Goal: Task Accomplishment & Management: Use online tool/utility

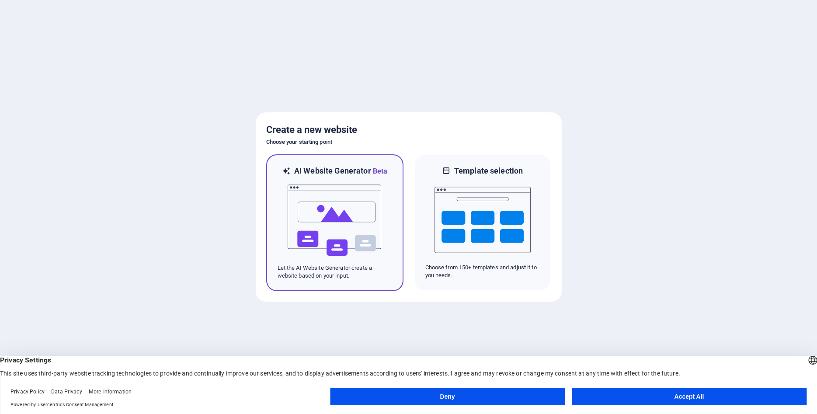
click at [350, 232] on img at bounding box center [335, 220] width 96 height 87
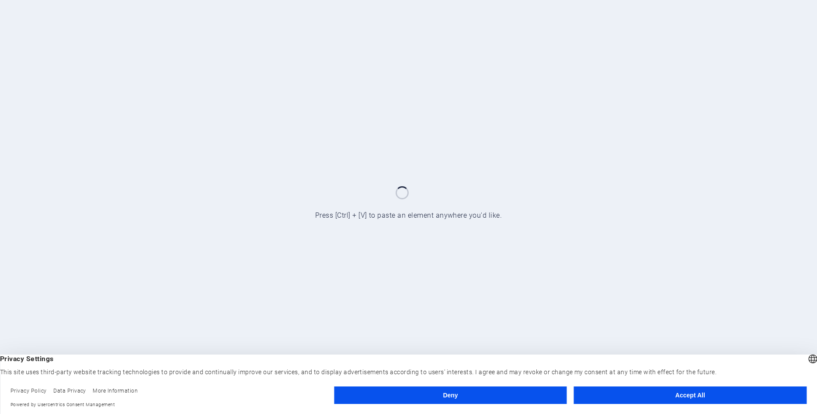
click at [699, 396] on button "Accept All" at bounding box center [690, 394] width 233 height 17
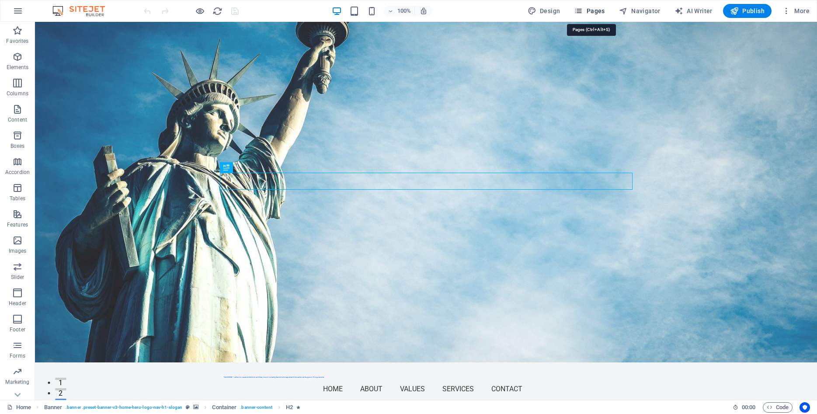
click at [597, 13] on span "Pages" at bounding box center [589, 11] width 31 height 9
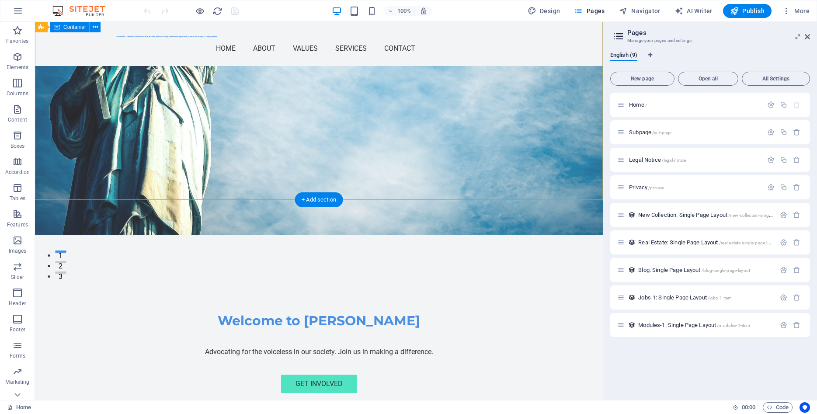
scroll to position [178, 0]
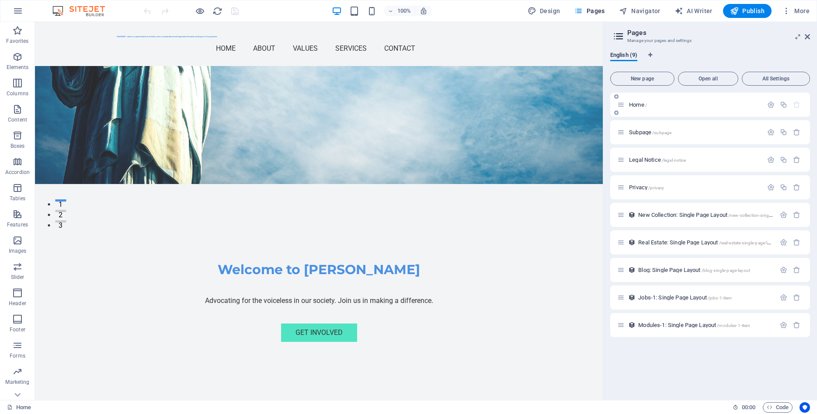
click at [624, 106] on icon at bounding box center [620, 104] width 7 height 7
click at [632, 104] on span "Home /" at bounding box center [638, 104] width 18 height 7
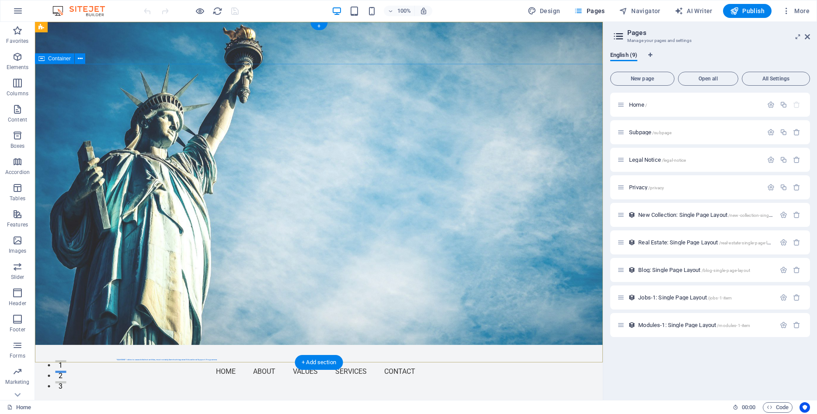
scroll to position [0, 0]
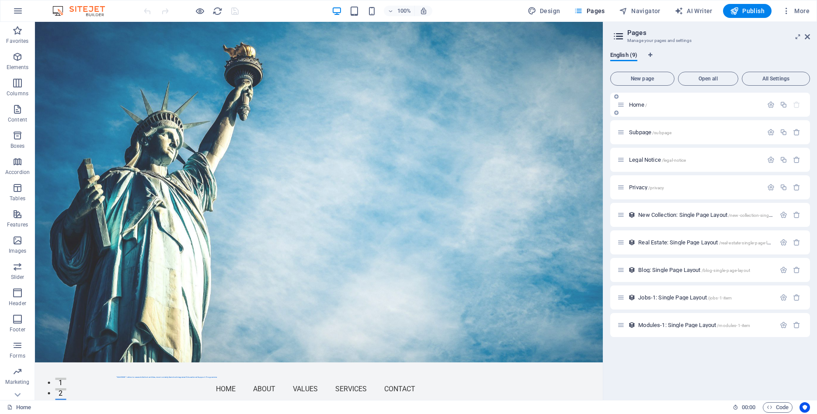
click at [635, 107] on span "Home /" at bounding box center [638, 104] width 18 height 7
click at [636, 136] on div "Subpage /subpage" at bounding box center [690, 132] width 146 height 10
click at [615, 142] on icon at bounding box center [616, 140] width 4 height 5
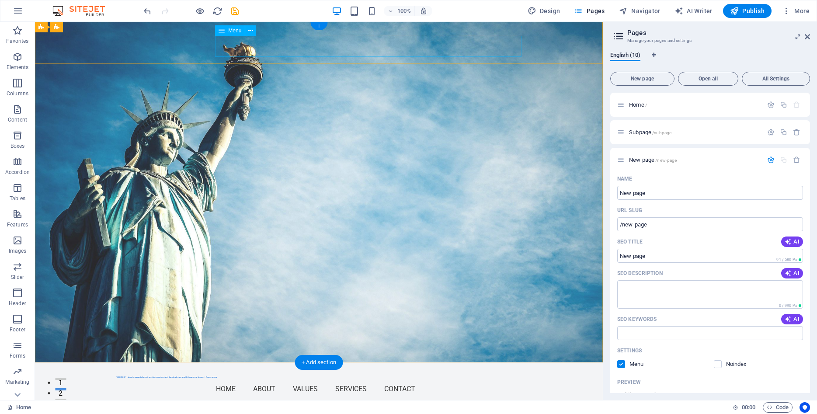
click at [316, 378] on nav "Home About Values Services Contact" at bounding box center [319, 388] width 406 height 21
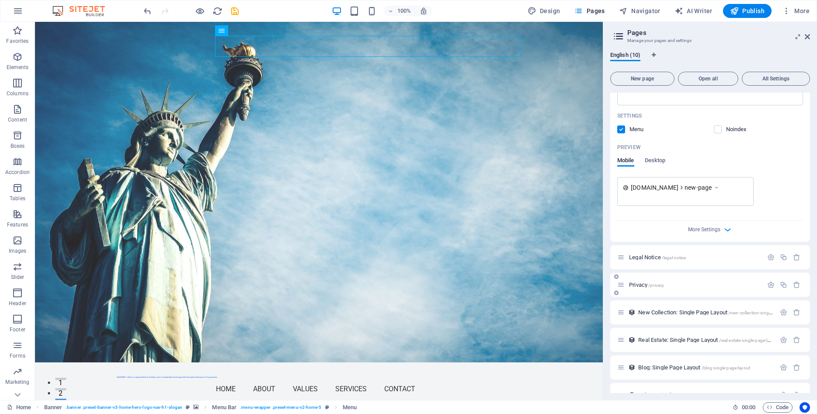
scroll to position [236, 0]
click at [729, 228] on icon "button" at bounding box center [727, 228] width 10 height 10
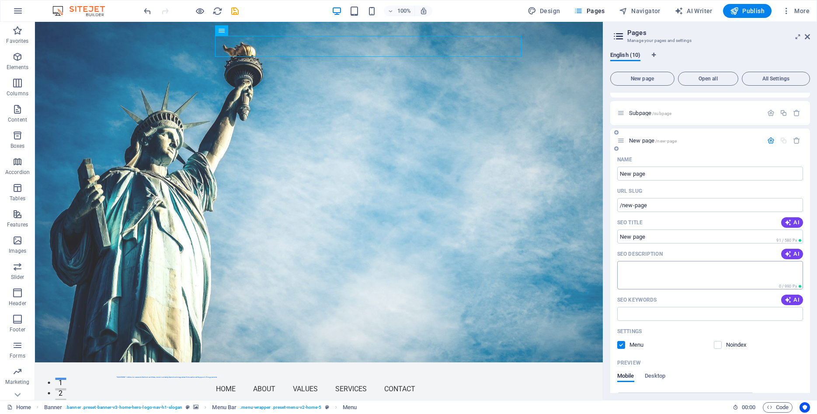
scroll to position [0, 0]
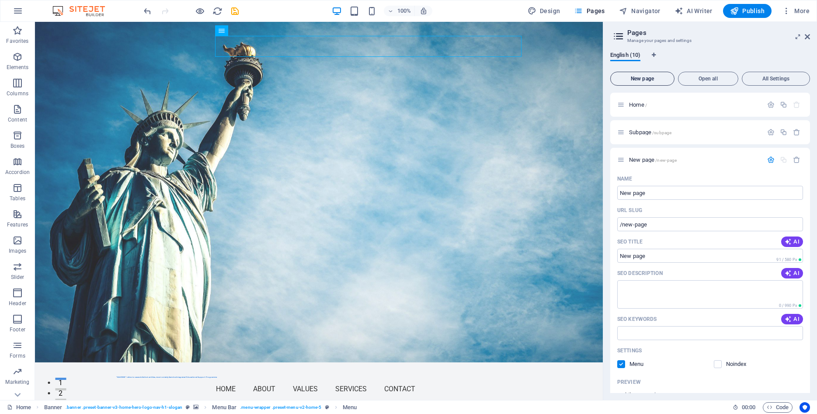
click at [649, 80] on span "New page" at bounding box center [642, 78] width 56 height 5
click at [622, 162] on icon at bounding box center [620, 159] width 7 height 7
click at [637, 12] on span "Navigator" at bounding box center [640, 11] width 42 height 9
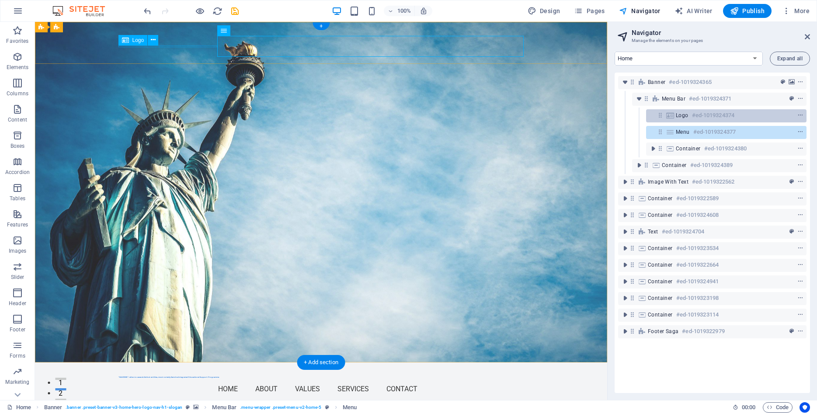
click at [684, 115] on span "Logo" at bounding box center [682, 115] width 13 height 7
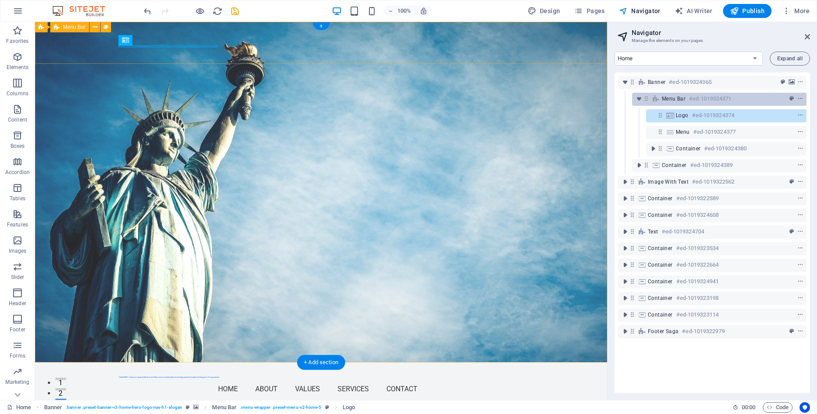
click at [679, 101] on span "Menu Bar" at bounding box center [674, 98] width 24 height 7
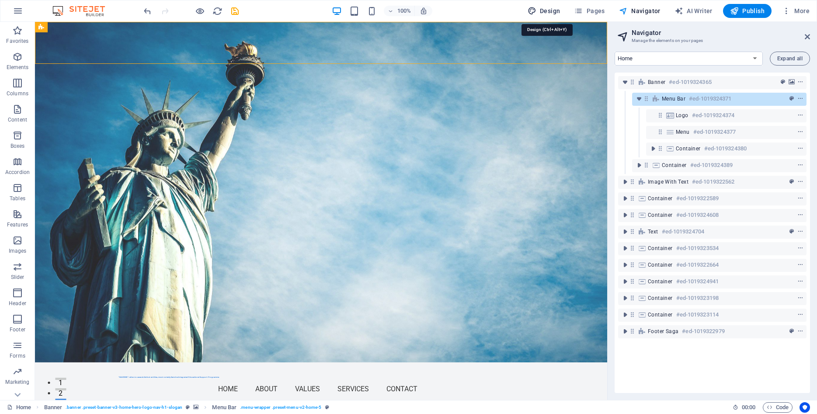
click at [550, 11] on span "Design" at bounding box center [544, 11] width 33 height 9
select select "px"
select select "200"
select select "px"
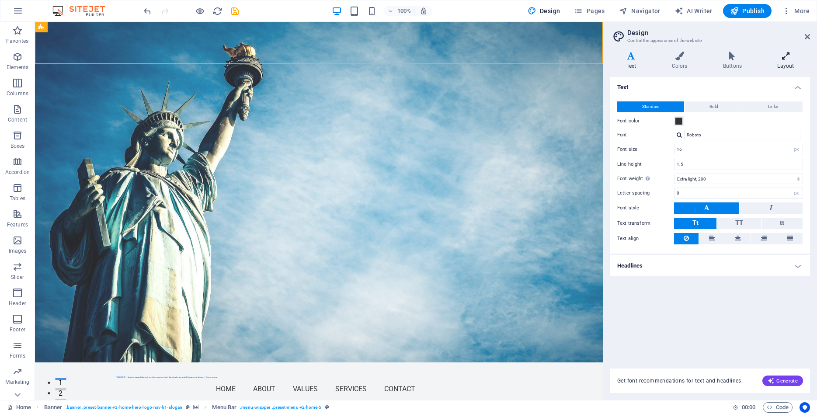
click at [794, 60] on icon at bounding box center [785, 56] width 49 height 9
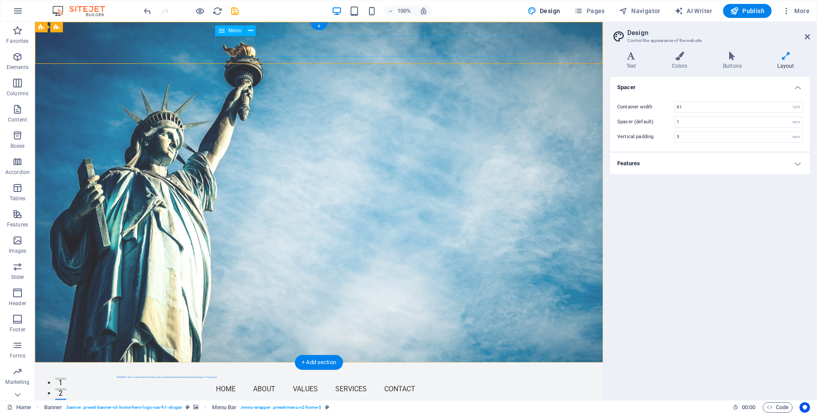
click at [273, 378] on nav "Home About Values Services Contact" at bounding box center [319, 388] width 406 height 21
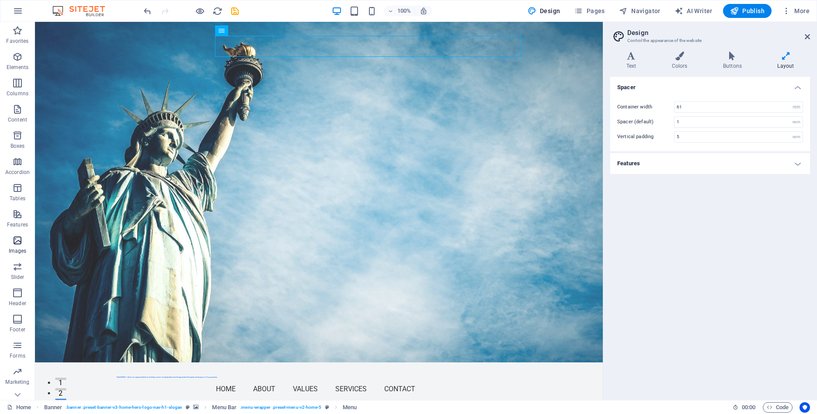
scroll to position [15, 0]
click at [13, 252] on icon "button" at bounding box center [17, 251] width 10 height 10
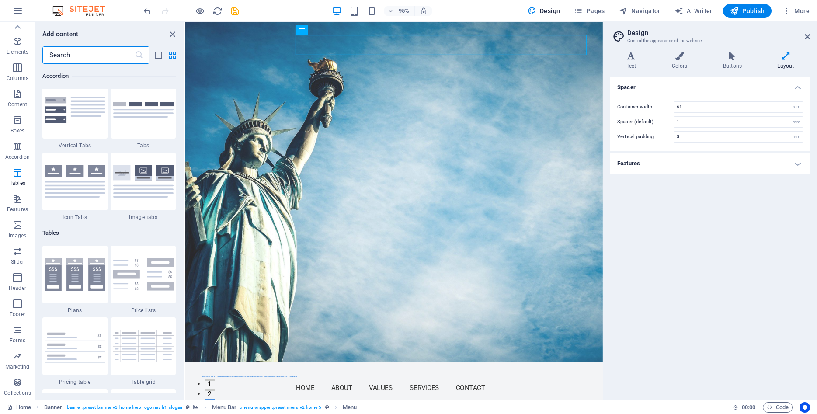
scroll to position [3263, 0]
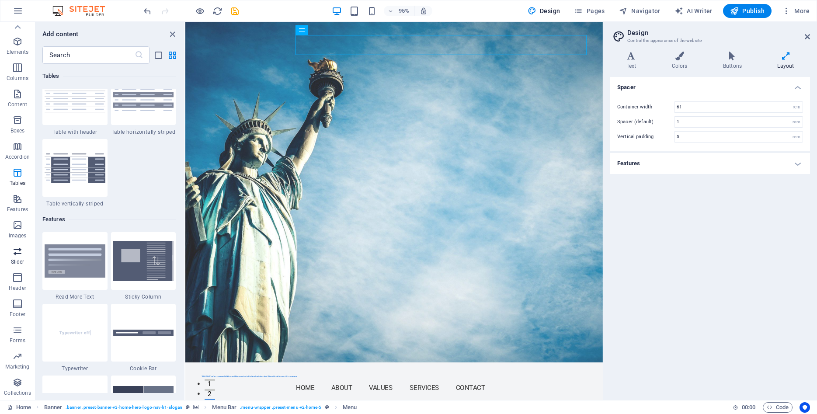
click at [13, 255] on icon "button" at bounding box center [17, 251] width 10 height 10
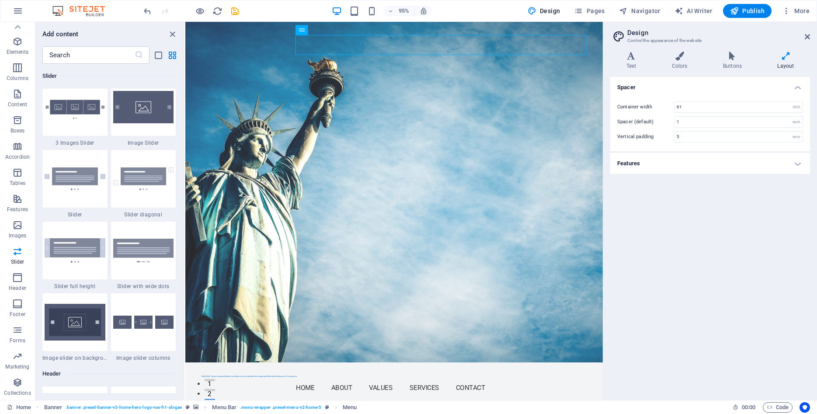
scroll to position [4955, 0]
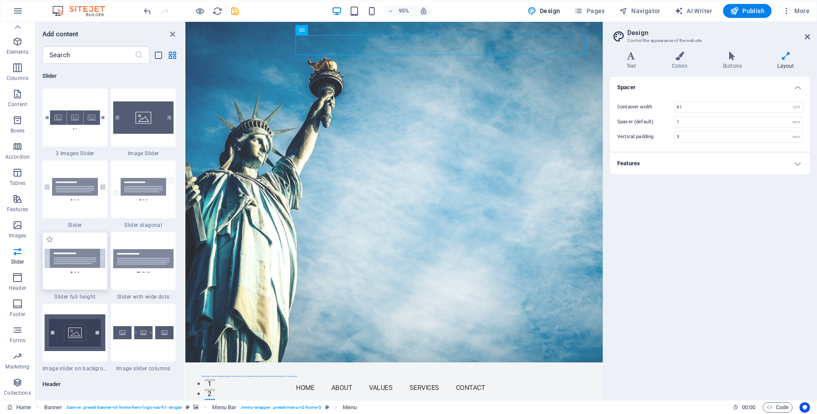
click at [74, 261] on img at bounding box center [75, 261] width 61 height 24
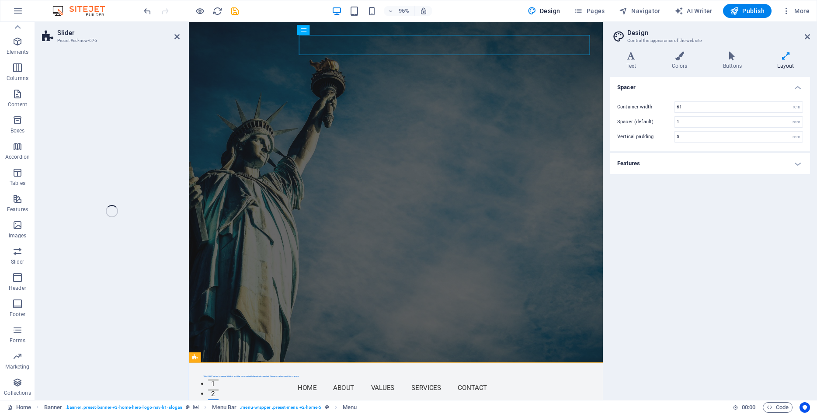
scroll to position [15, 0]
select select "rem"
select select "px"
select select "preset-slider-content-v3-full-height"
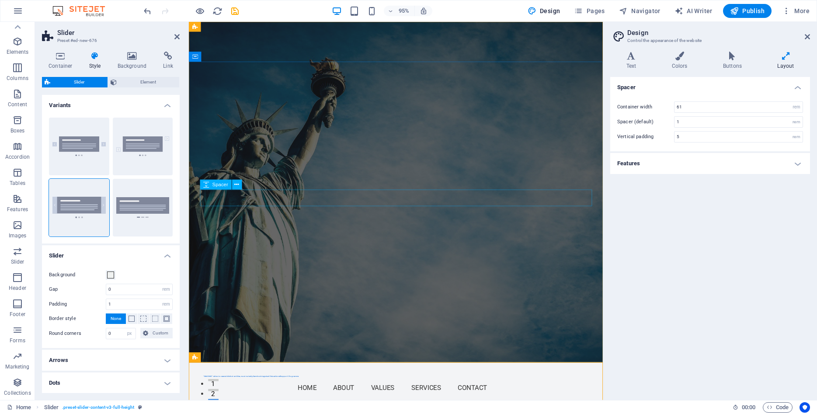
drag, startPoint x: 268, startPoint y: 285, endPoint x: 312, endPoint y: 208, distance: 89.1
click at [81, 81] on span "Slider" at bounding box center [79, 82] width 52 height 10
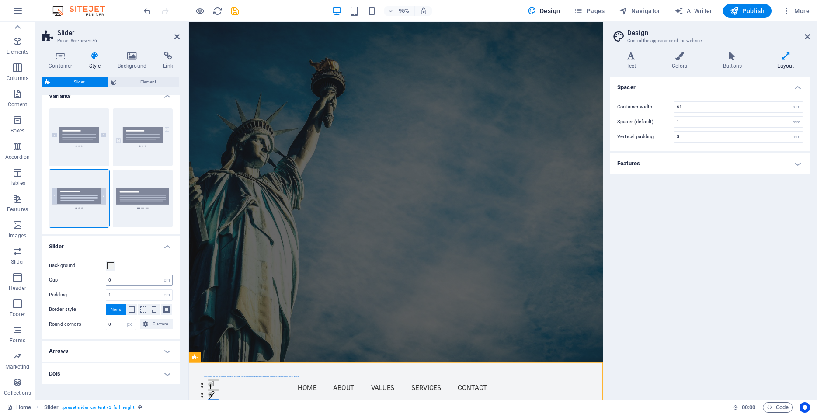
scroll to position [0, 0]
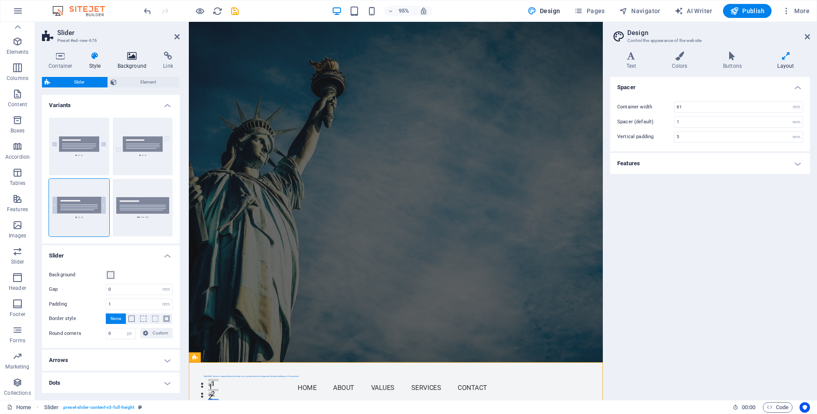
click at [128, 60] on icon at bounding box center [132, 56] width 42 height 9
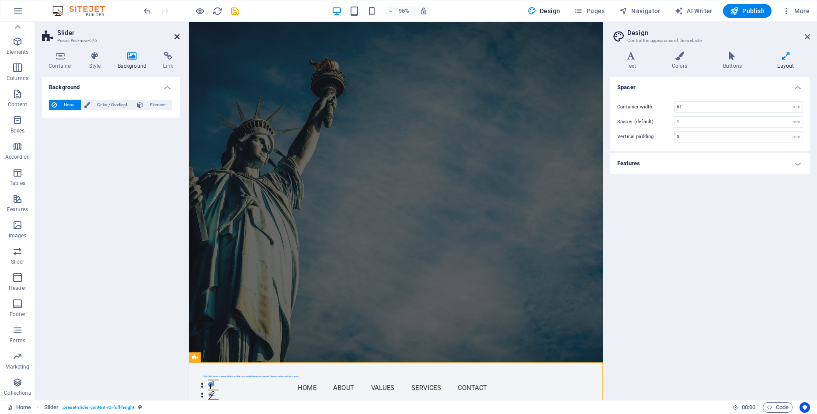
drag, startPoint x: 179, startPoint y: 36, endPoint x: 144, endPoint y: 14, distance: 41.6
click at [179, 36] on icon at bounding box center [176, 36] width 5 height 7
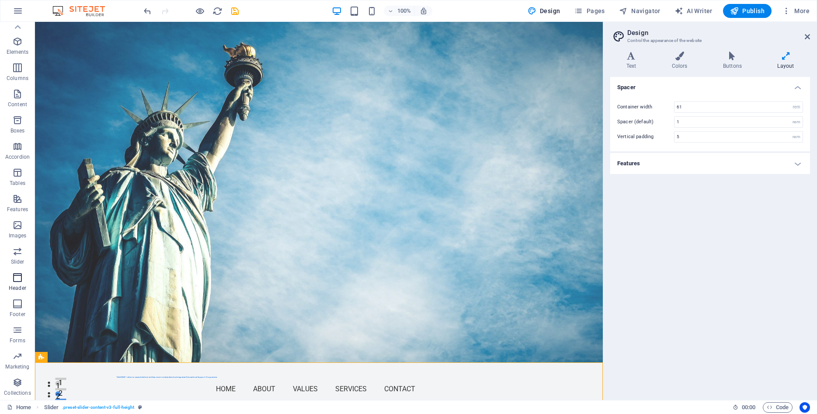
click at [15, 275] on icon "button" at bounding box center [17, 277] width 10 height 10
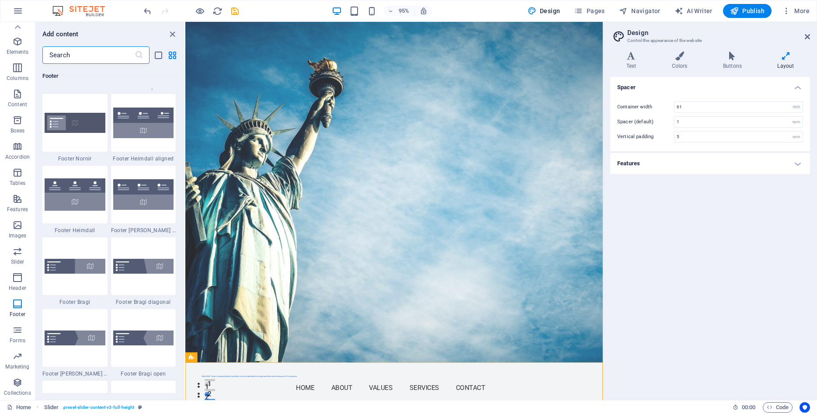
scroll to position [5853, 0]
click at [82, 194] on img at bounding box center [75, 194] width 61 height 32
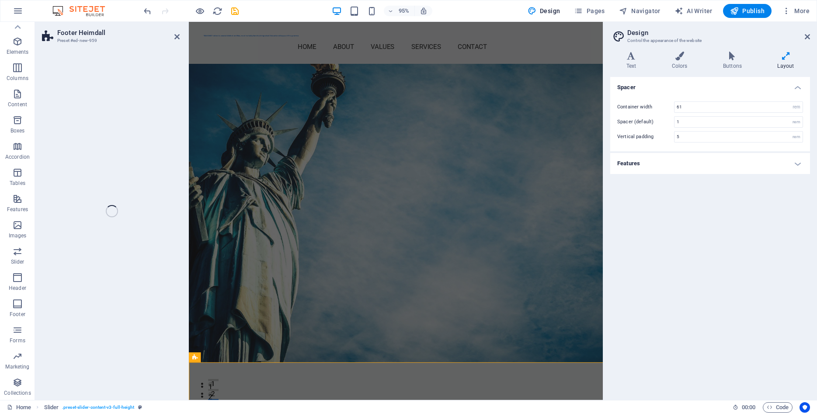
scroll to position [15, 0]
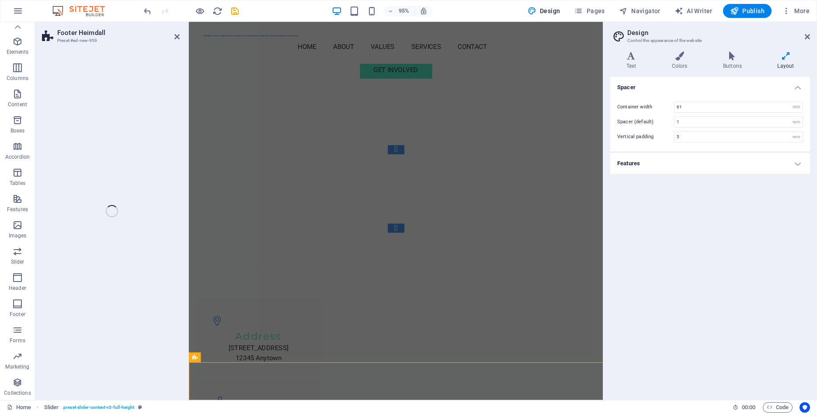
select select "rem"
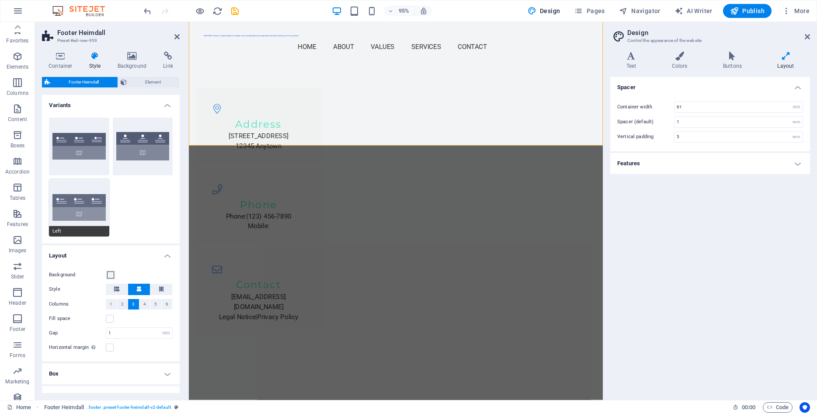
scroll to position [0, 0]
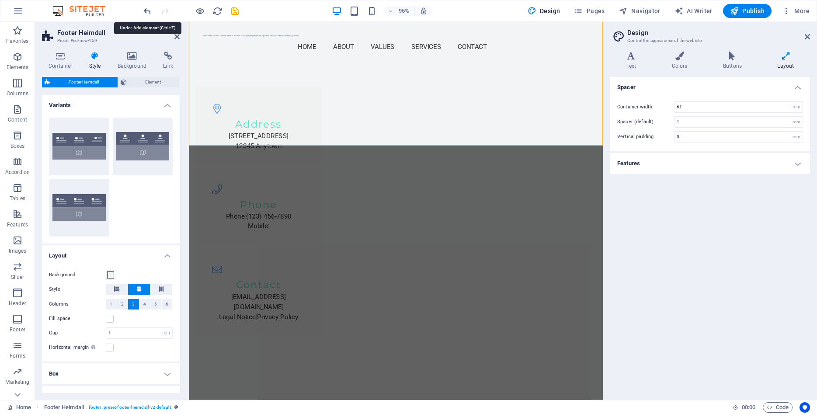
click at [148, 8] on icon "undo" at bounding box center [147, 11] width 10 height 10
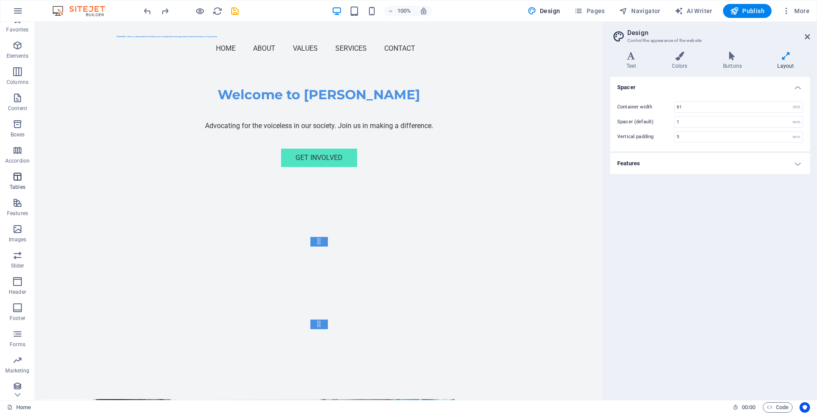
scroll to position [15, 0]
click at [797, 12] on span "More" at bounding box center [796, 11] width 28 height 9
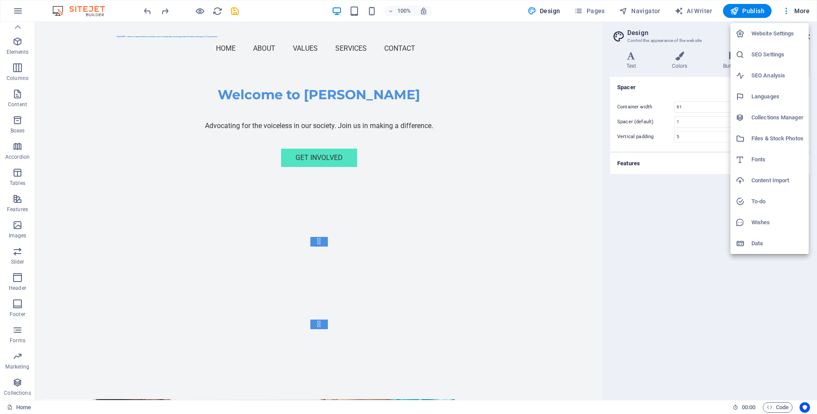
click at [702, 10] on div at bounding box center [408, 207] width 817 height 414
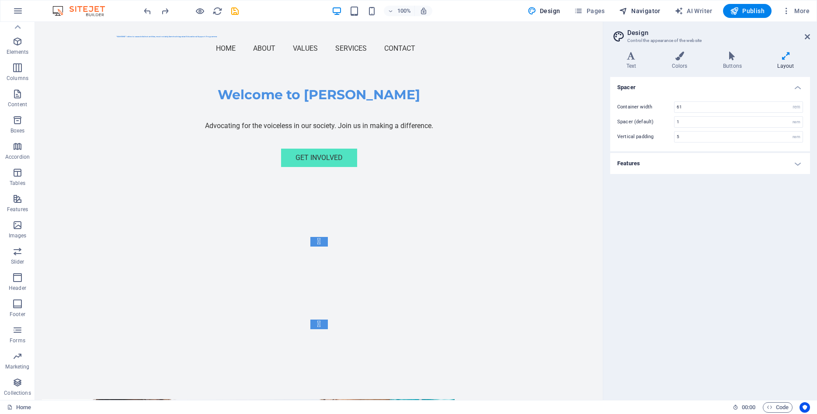
click at [645, 11] on span "Navigator" at bounding box center [640, 11] width 42 height 9
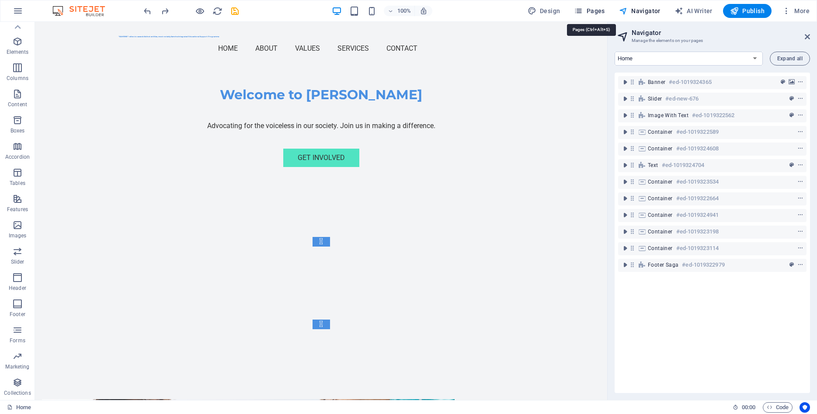
click at [592, 11] on span "Pages" at bounding box center [589, 11] width 31 height 9
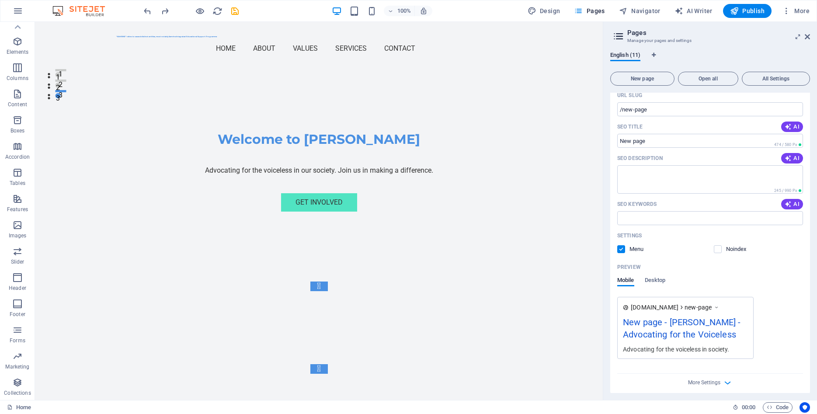
scroll to position [0, 0]
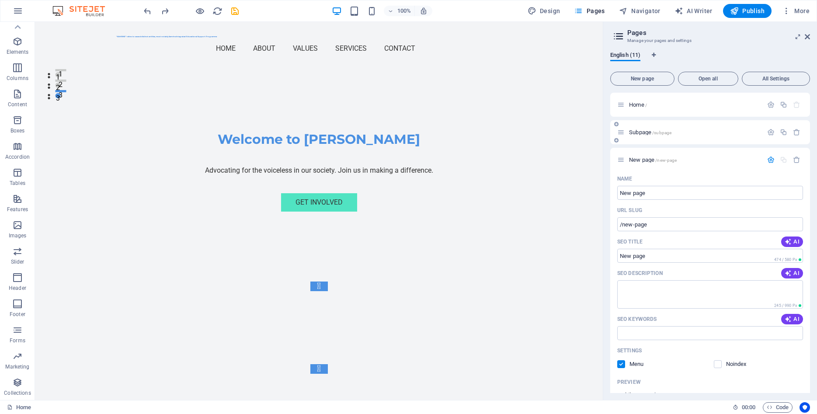
click at [621, 132] on icon at bounding box center [620, 131] width 7 height 7
click at [547, 12] on span "Design" at bounding box center [544, 11] width 33 height 9
select select "px"
select select "200"
select select "px"
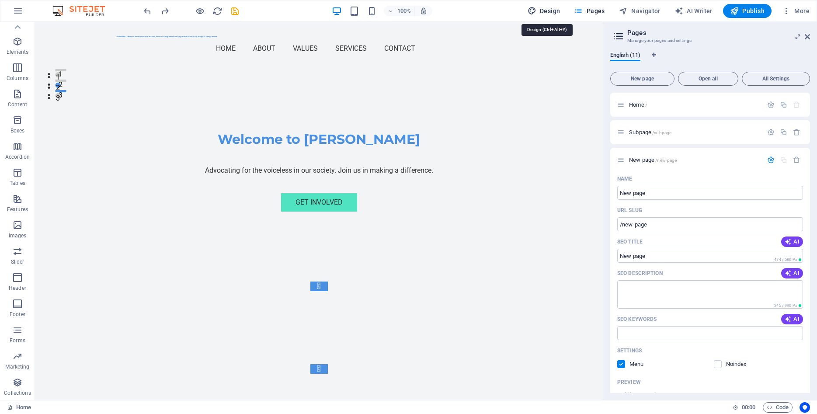
select select "rem"
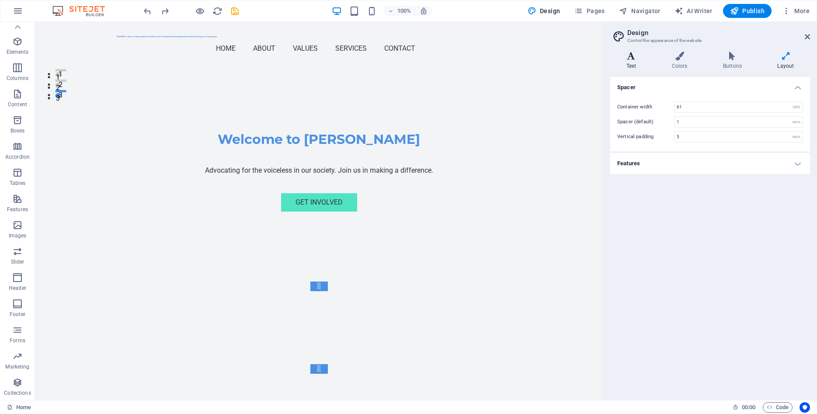
click at [632, 61] on h4 "Text" at bounding box center [632, 61] width 45 height 18
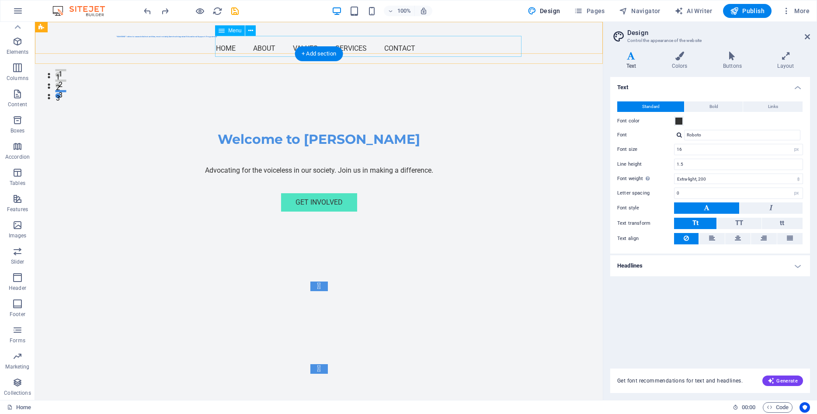
click at [451, 44] on nav "Home About Values Services Contact" at bounding box center [319, 48] width 406 height 21
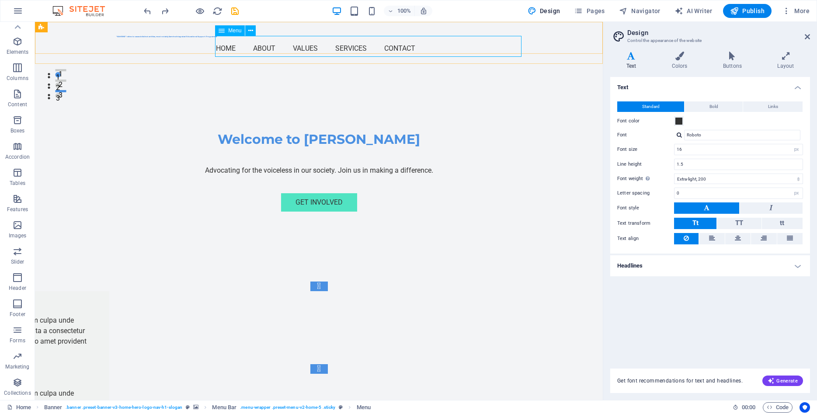
click at [223, 33] on icon at bounding box center [222, 30] width 6 height 10
click at [249, 29] on icon at bounding box center [250, 30] width 5 height 9
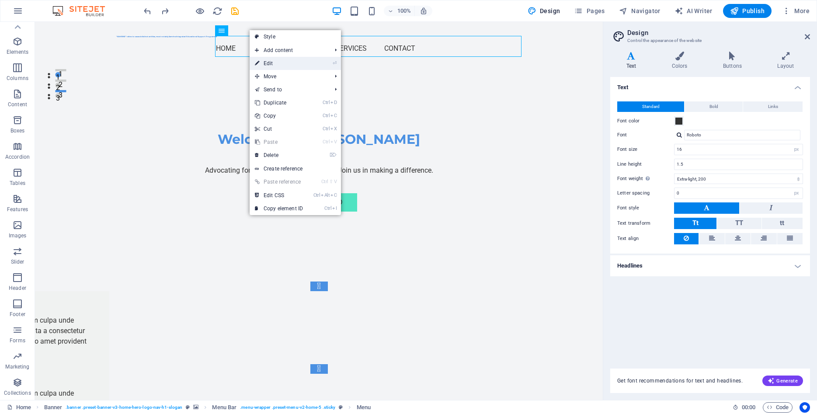
click at [271, 62] on link "⏎ Edit" at bounding box center [279, 63] width 59 height 13
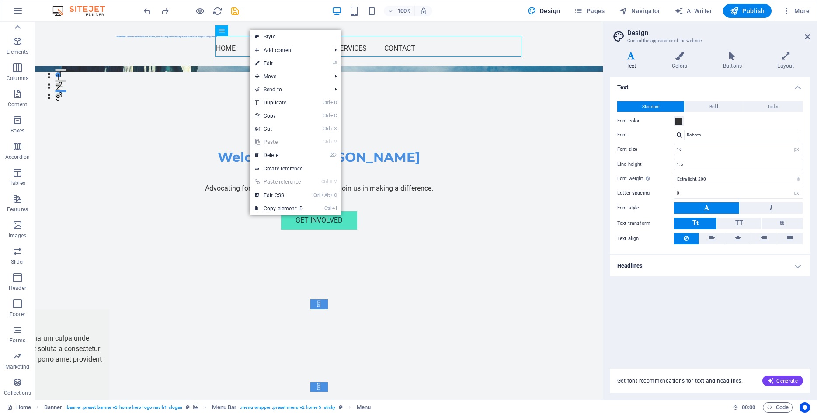
select select
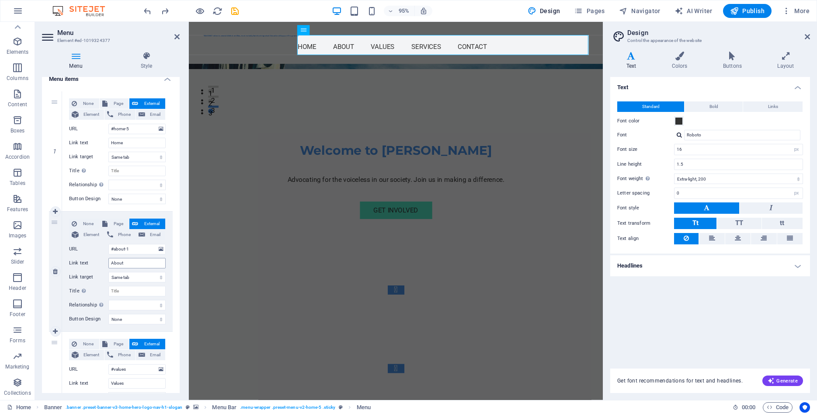
scroll to position [79, 0]
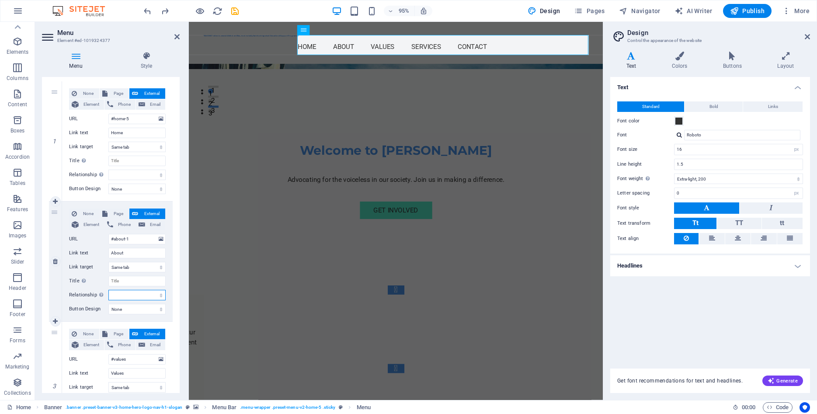
click at [108, 290] on select "alternate author bookmark external help license next nofollow noreferrer noopen…" at bounding box center [136, 295] width 57 height 10
click at [62, 309] on div "2" at bounding box center [55, 261] width 13 height 120
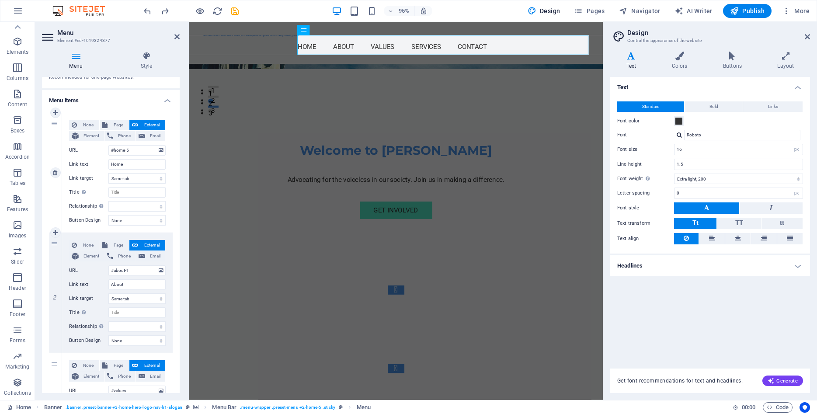
scroll to position [0, 0]
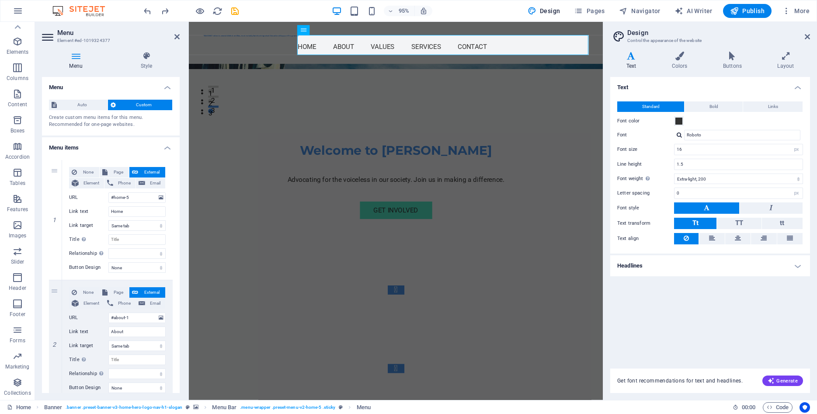
click at [79, 64] on h4 "Menu" at bounding box center [77, 61] width 71 height 18
click at [148, 60] on icon at bounding box center [146, 56] width 66 height 9
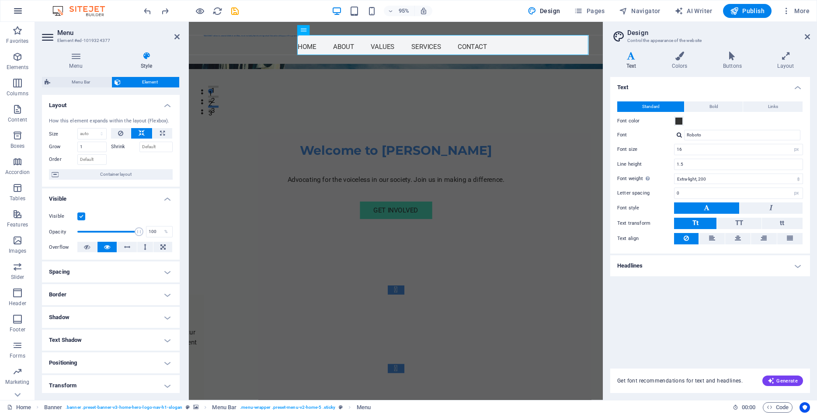
click at [17, 15] on icon "button" at bounding box center [18, 11] width 10 height 10
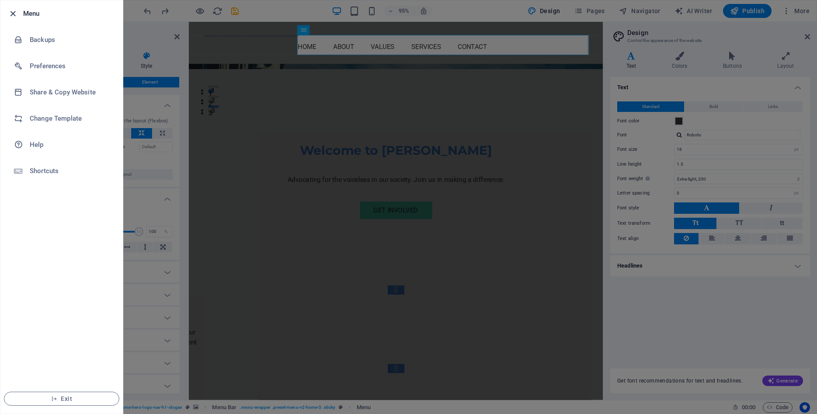
click at [13, 13] on icon "button" at bounding box center [13, 14] width 10 height 10
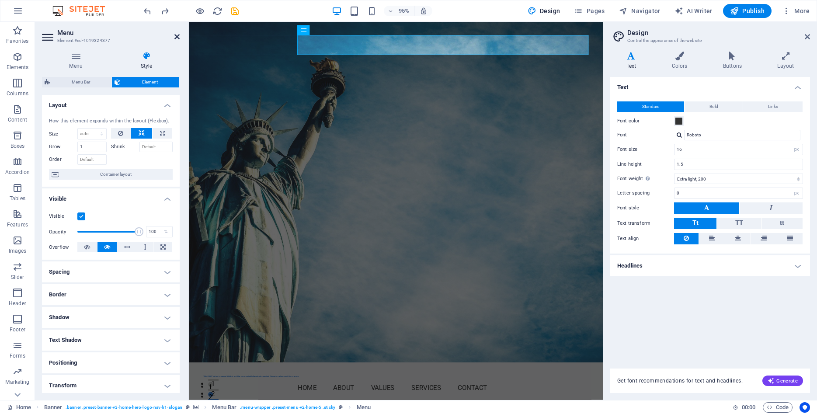
click at [176, 33] on icon at bounding box center [176, 36] width 5 height 7
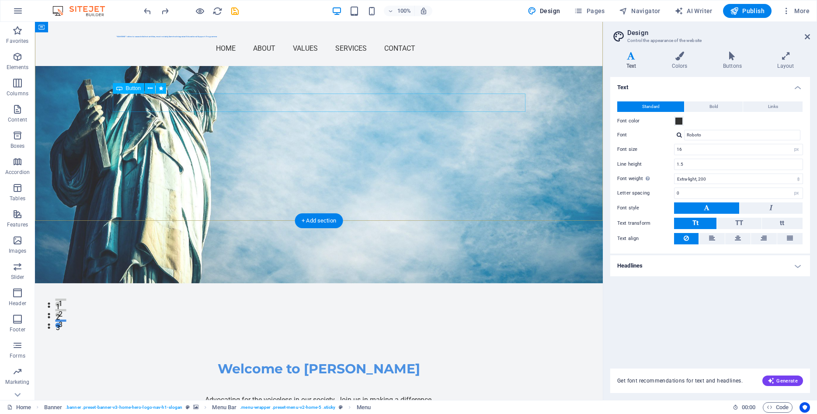
scroll to position [178, 0]
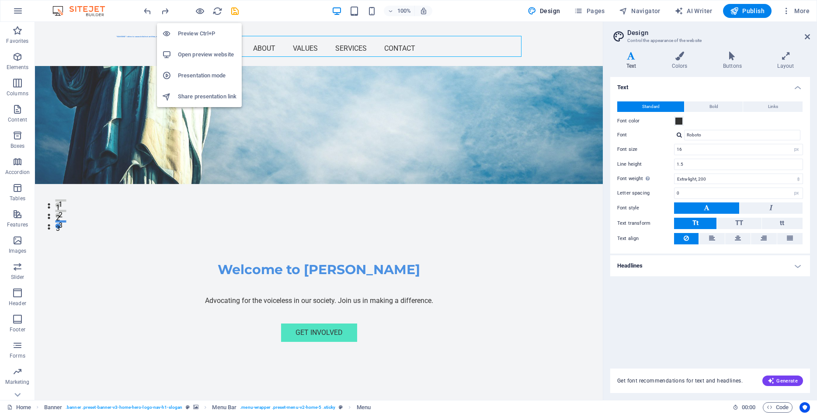
click at [198, 56] on h6 "Open preview website" at bounding box center [207, 54] width 59 height 10
